Goal: Information Seeking & Learning: Learn about a topic

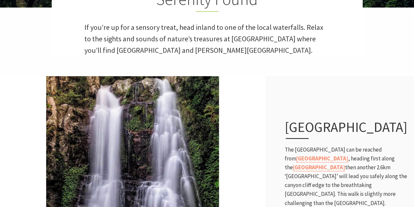
scroll to position [229, 0]
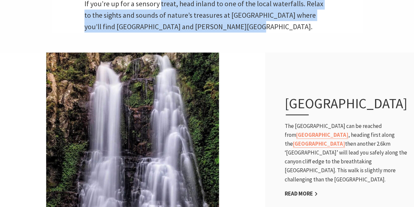
drag, startPoint x: 159, startPoint y: 9, endPoint x: 225, endPoint y: 23, distance: 67.3
click at [225, 23] on p "If you’re up for a sensory treat, head inland to one of the local waterfalls. R…" at bounding box center [207, 15] width 246 height 35
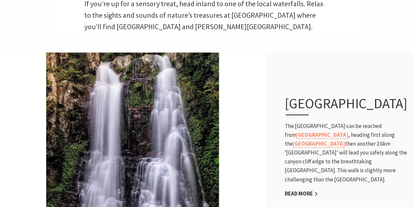
click at [252, 28] on p "If you’re up for a sensory treat, head inland to one of the local waterfalls. R…" at bounding box center [207, 15] width 246 height 35
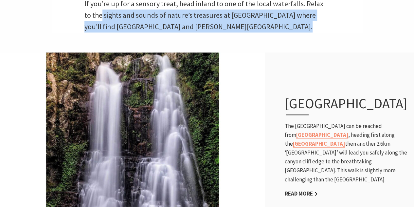
drag, startPoint x: 252, startPoint y: 28, endPoint x: 111, endPoint y: 19, distance: 141.1
click at [93, 16] on p "If you’re up for a sensory treat, head inland to one of the local waterfalls. R…" at bounding box center [207, 15] width 246 height 35
click at [179, 25] on p "If you’re up for a sensory treat, head inland to one of the local waterfalls. R…" at bounding box center [207, 15] width 246 height 35
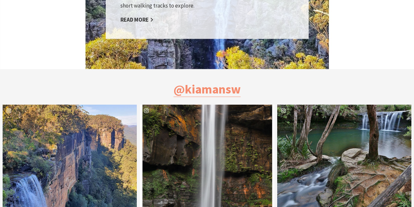
scroll to position [491, 0]
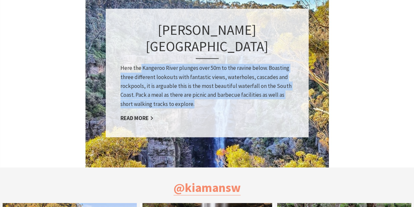
drag, startPoint x: 140, startPoint y: 59, endPoint x: 202, endPoint y: 97, distance: 72.8
click at [202, 97] on p "Here the Kangeroo River plunges over 50m to the ravine below. Boasting three di…" at bounding box center [208, 86] width 174 height 45
click at [231, 98] on p "Here the Kangeroo River plunges over 50m to the ravine below. Boasting three di…" at bounding box center [208, 86] width 174 height 45
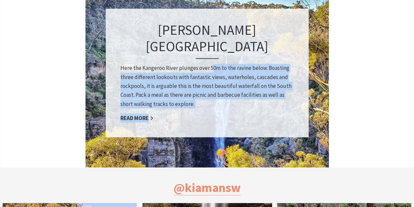
drag, startPoint x: 210, startPoint y: 58, endPoint x: 191, endPoint y: 104, distance: 50.1
click at [191, 104] on div "[PERSON_NAME][GEOGRAPHIC_DATA] Here the Kangeroo River plunges over 50m to the …" at bounding box center [207, 73] width 203 height 128
click at [184, 101] on div "[PERSON_NAME][GEOGRAPHIC_DATA] Here the Kangeroo River plunges over 50m to the …" at bounding box center [207, 73] width 203 height 128
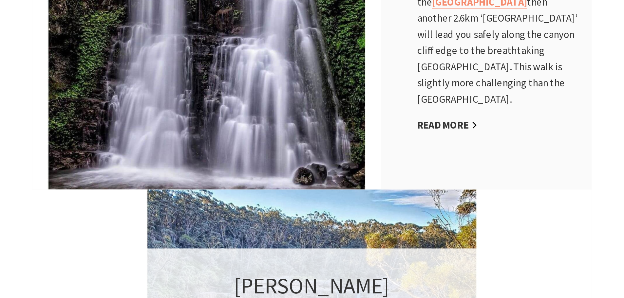
scroll to position [327, 0]
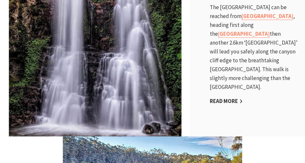
click at [269, 35] on p "The [GEOGRAPHIC_DATA] can be reached from [GEOGRAPHIC_DATA] , heading first alo…" at bounding box center [254, 47] width 89 height 88
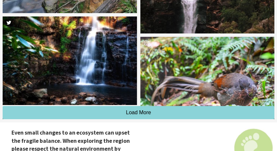
scroll to position [7, 3]
